Goal: Communication & Community: Answer question/provide support

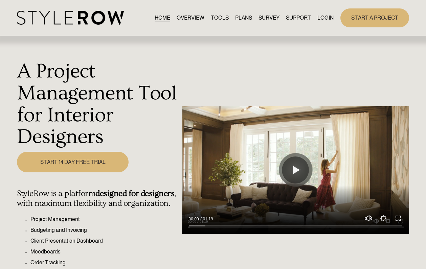
click at [320, 15] on link "LOGIN" at bounding box center [325, 17] width 16 height 9
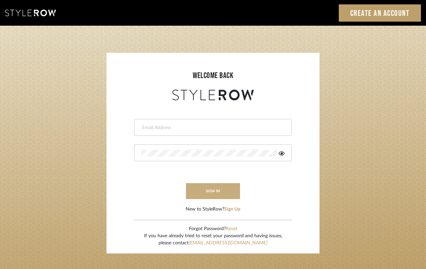
type input "[PERSON_NAME][EMAIL_ADDRESS][DOMAIN_NAME]"
click at [210, 198] on button "sign in" at bounding box center [213, 191] width 54 height 16
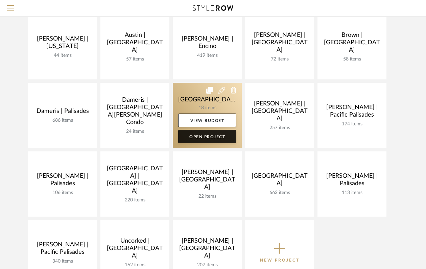
scroll to position [103, 0]
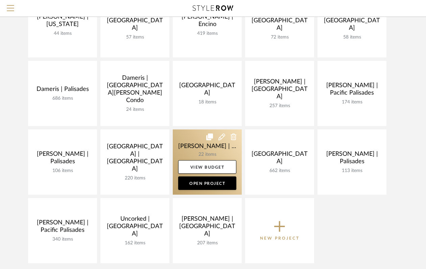
click at [192, 146] on link at bounding box center [207, 162] width 69 height 65
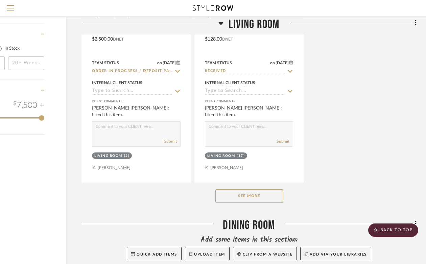
scroll to position [902, 61]
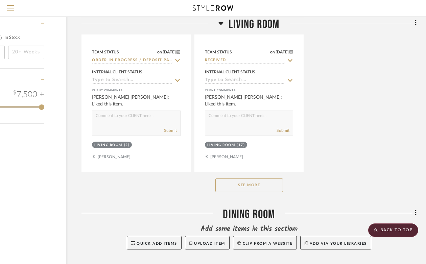
click at [270, 188] on button "See More" at bounding box center [250, 186] width 68 height 14
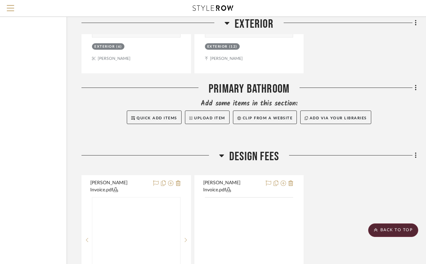
scroll to position [2386, 61]
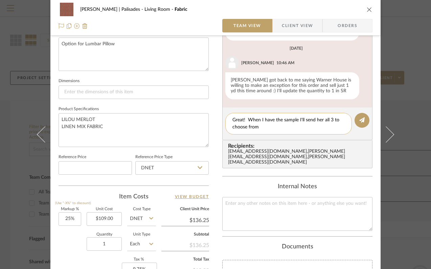
click at [295, 119] on textarea "Great! When I have the sample I'll send her all 3 to choose from" at bounding box center [289, 124] width 112 height 14
click at [314, 121] on textarea "Great! When I have the sample I'll send her all 3 to choose from" at bounding box center [289, 124] width 112 height 14
click at [298, 129] on textarea "Great! When I have the sample I'll show her all 3 to choose from" at bounding box center [289, 124] width 112 height 14
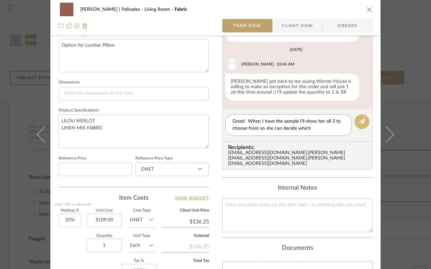
type textarea "Great! When I have the sample I'll show her all 3 to choose from so she can dec…"
click at [360, 125] on fa-icon at bounding box center [361, 121] width 5 height 5
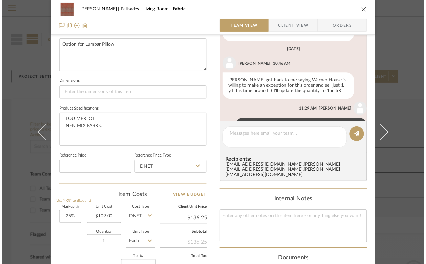
scroll to position [26, 0]
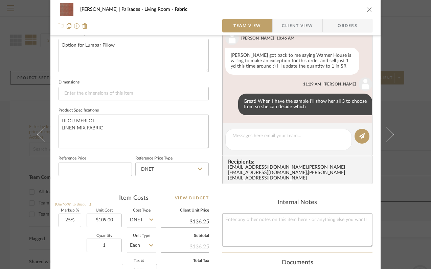
click at [367, 10] on icon "close" at bounding box center [369, 9] width 5 height 5
